Goal: Check status

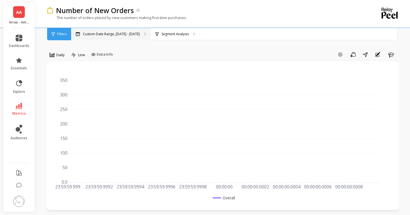
click at [135, 34] on p "Custom Date Range, [DATE] - [DATE]" at bounding box center [111, 34] width 57 height 4
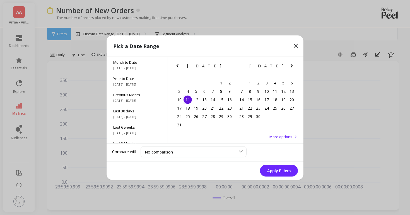
click at [292, 63] on icon "Next Month" at bounding box center [292, 65] width 7 height 7
click at [258, 102] on div "14" at bounding box center [258, 99] width 8 height 8
click at [278, 171] on button "Apply Filters" at bounding box center [279, 170] width 38 height 12
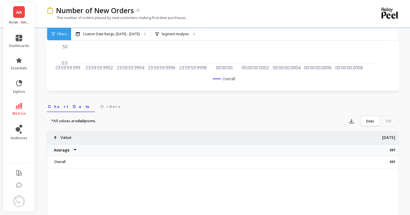
scroll to position [128, 0]
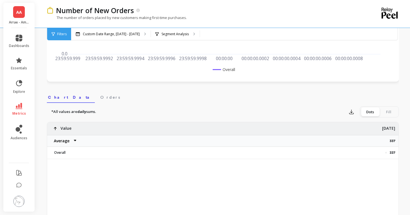
click at [394, 141] on p "337" at bounding box center [394, 140] width 9 height 4
copy p "337"
